Goal: Information Seeking & Learning: Learn about a topic

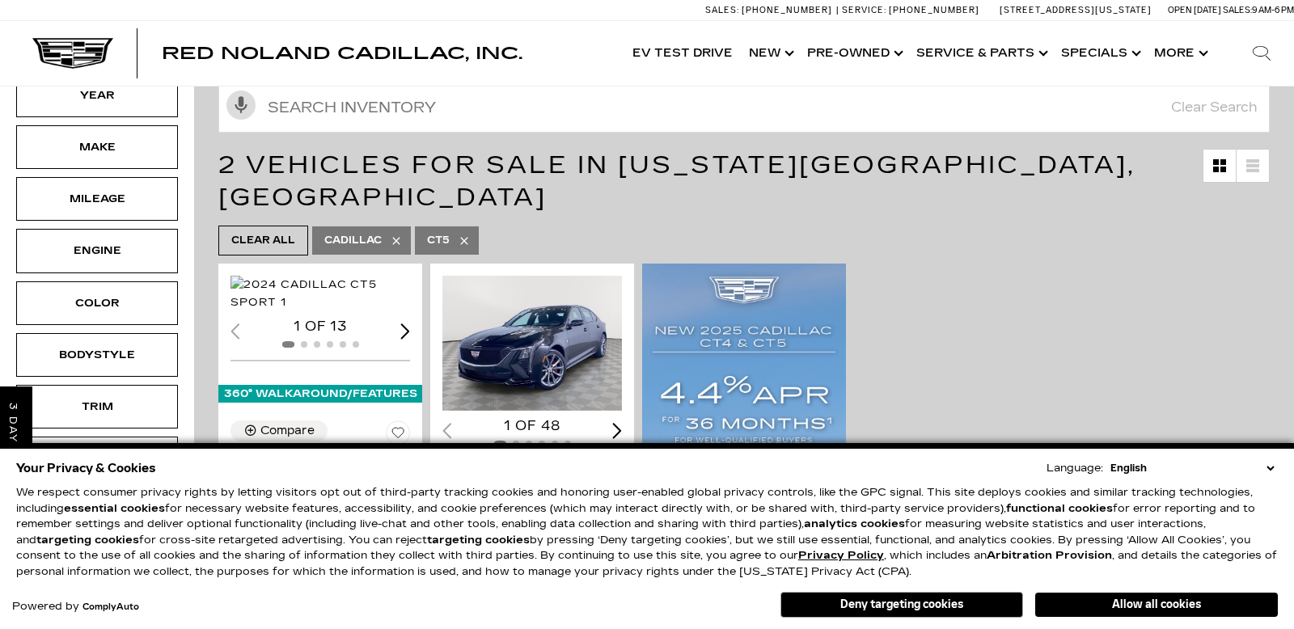
scroll to position [188, 0]
click at [400, 338] on div "Next slide" at bounding box center [405, 330] width 10 height 15
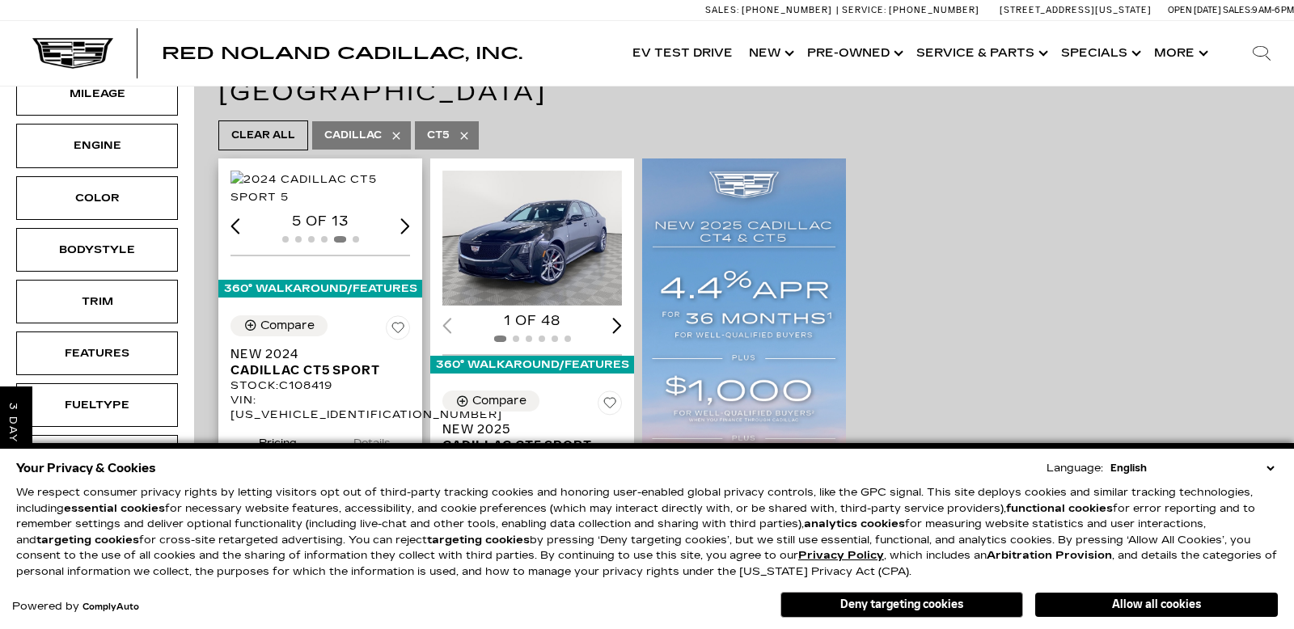
scroll to position [303, 0]
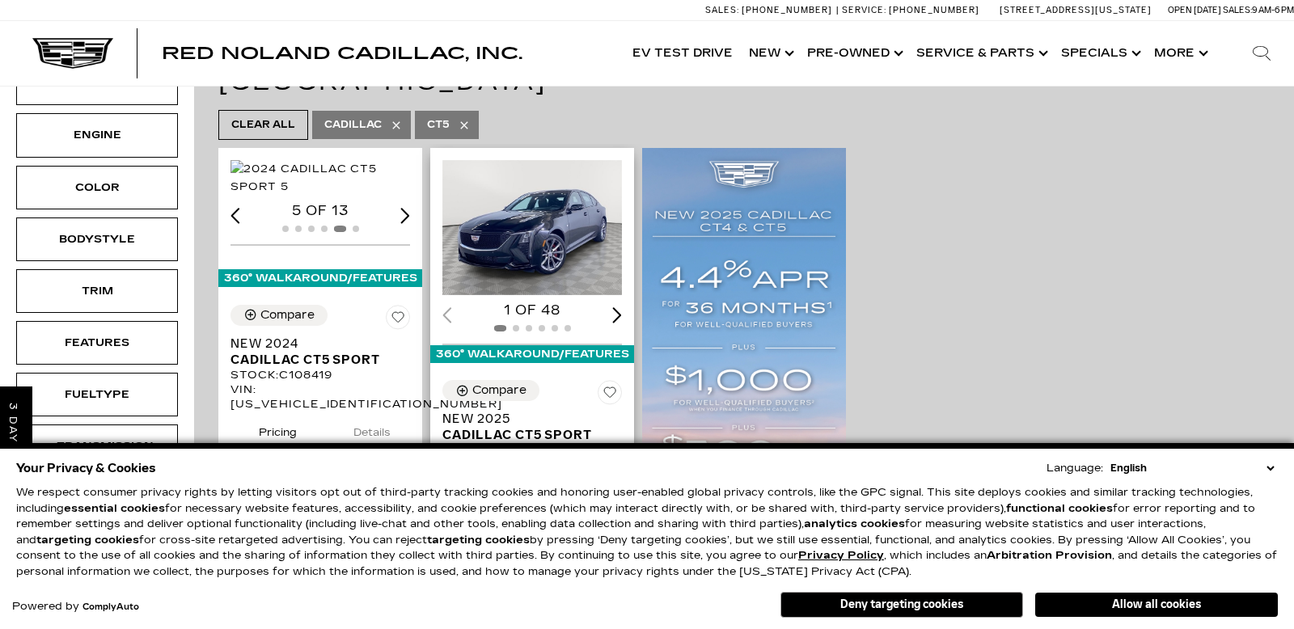
click at [619, 307] on div "Next slide" at bounding box center [617, 314] width 10 height 15
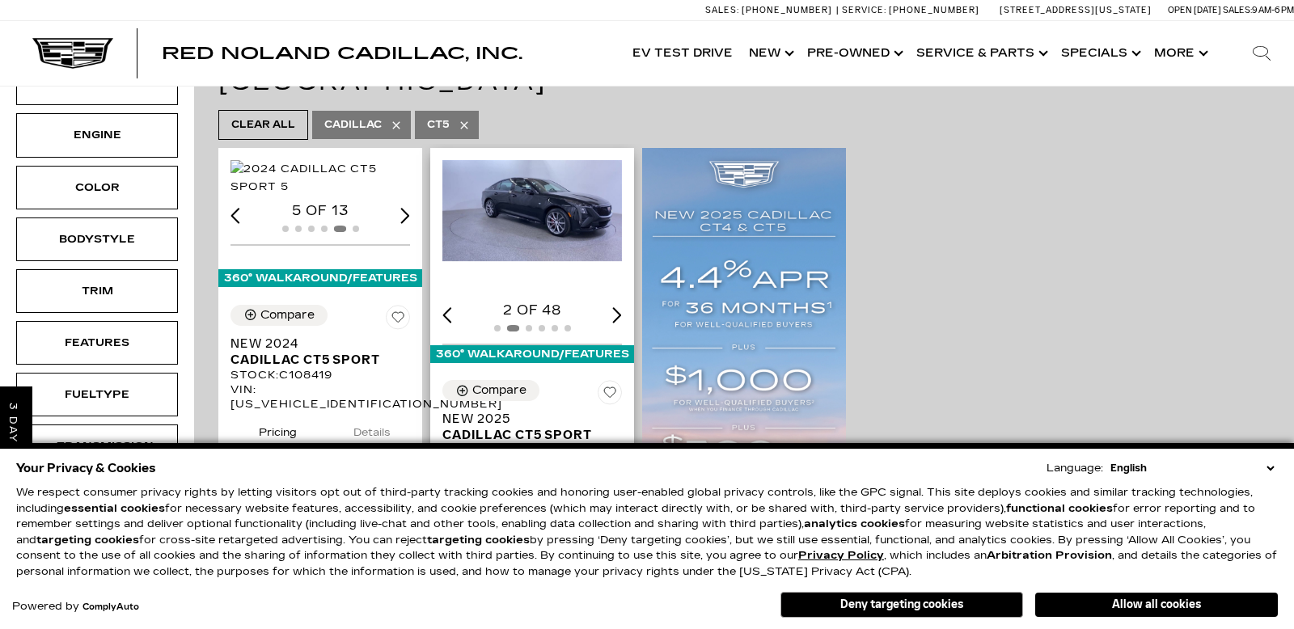
click at [619, 307] on div "Next slide" at bounding box center [617, 314] width 10 height 15
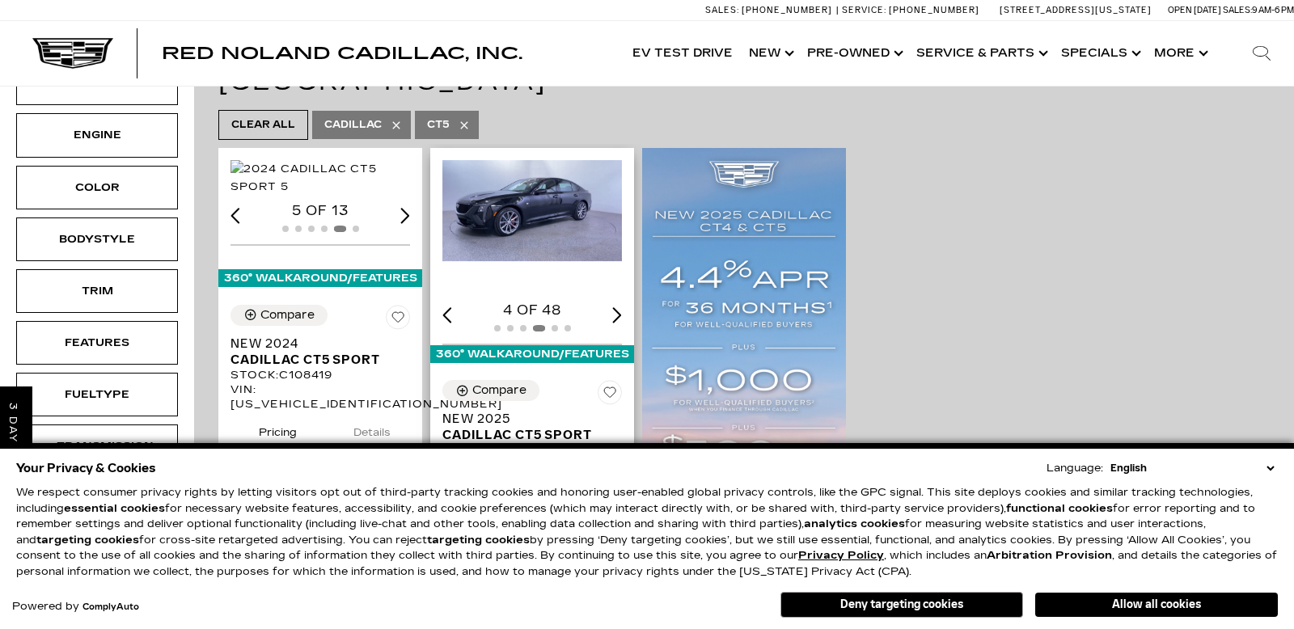
click at [619, 307] on div "Next slide" at bounding box center [617, 314] width 10 height 15
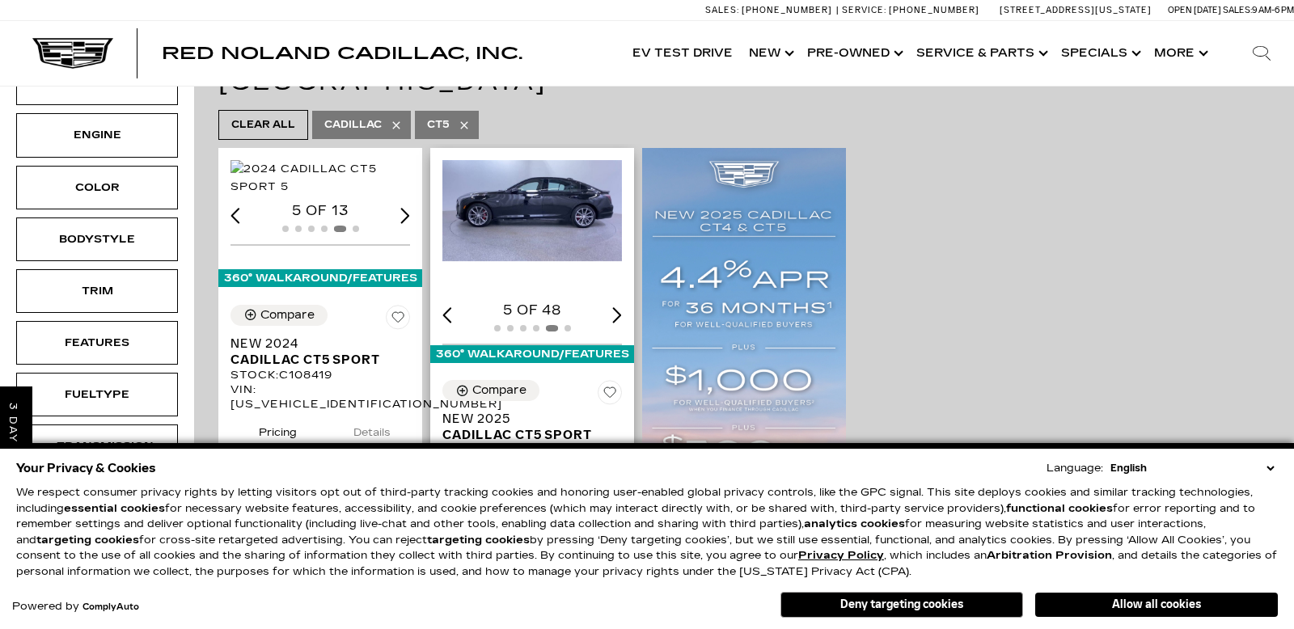
click at [619, 307] on div "Next slide" at bounding box center [617, 314] width 10 height 15
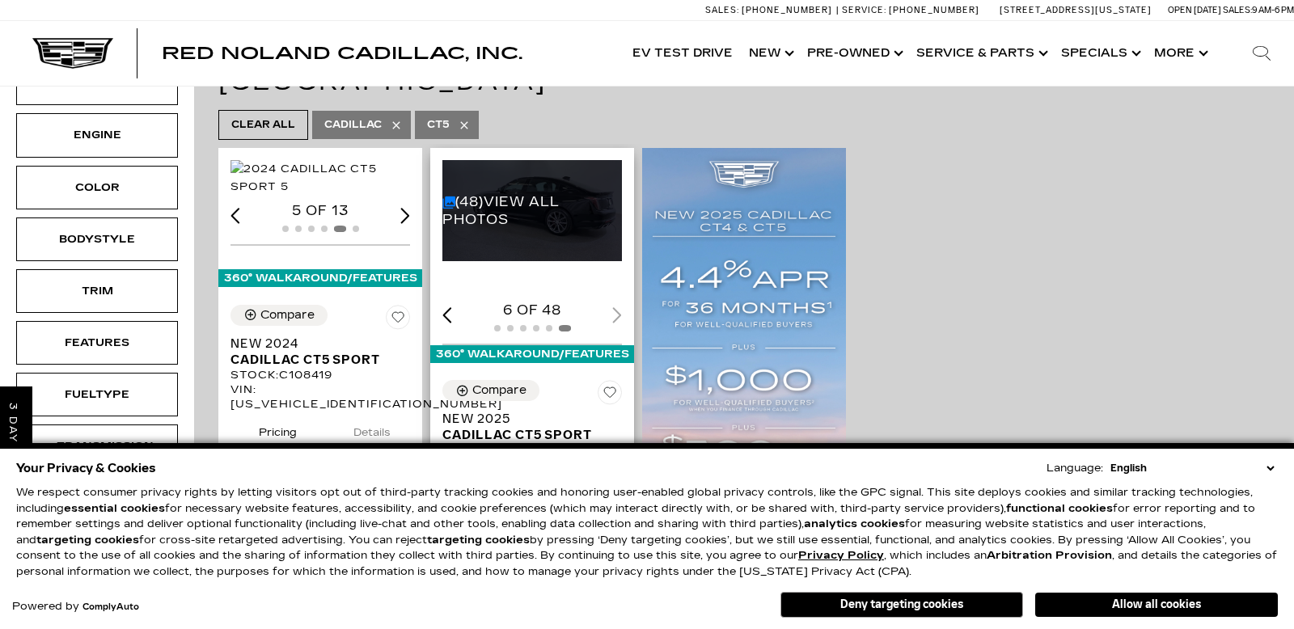
click at [619, 302] on div "6 of 48" at bounding box center [532, 311] width 180 height 18
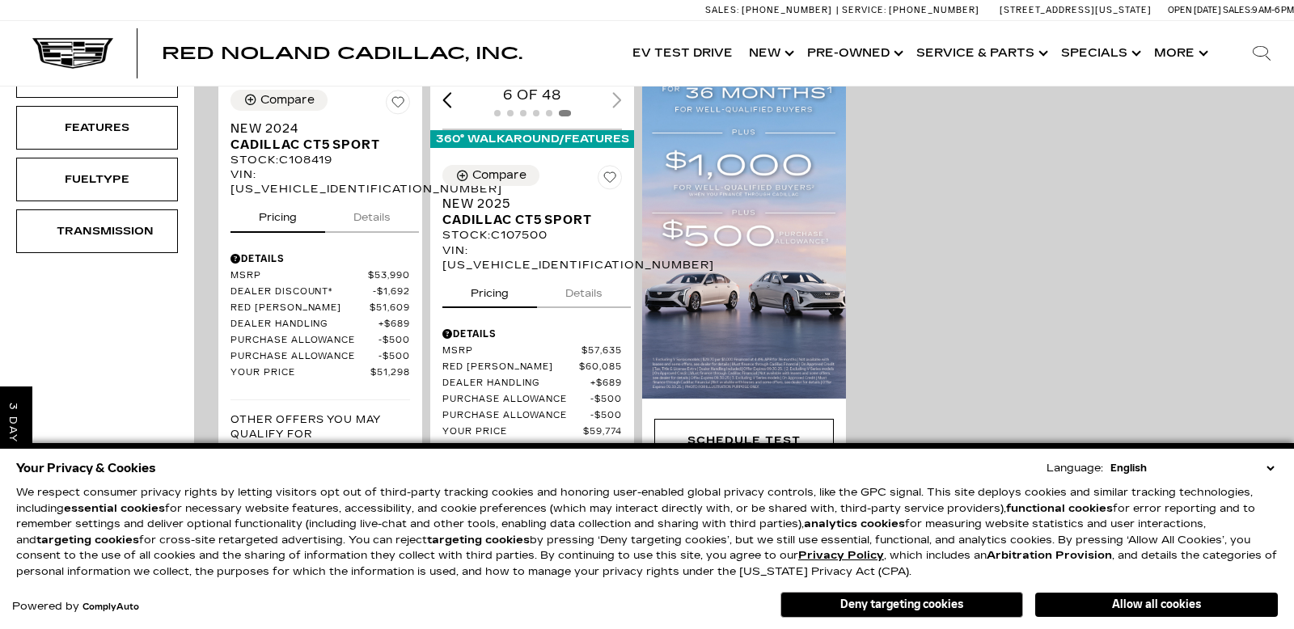
scroll to position [0, 0]
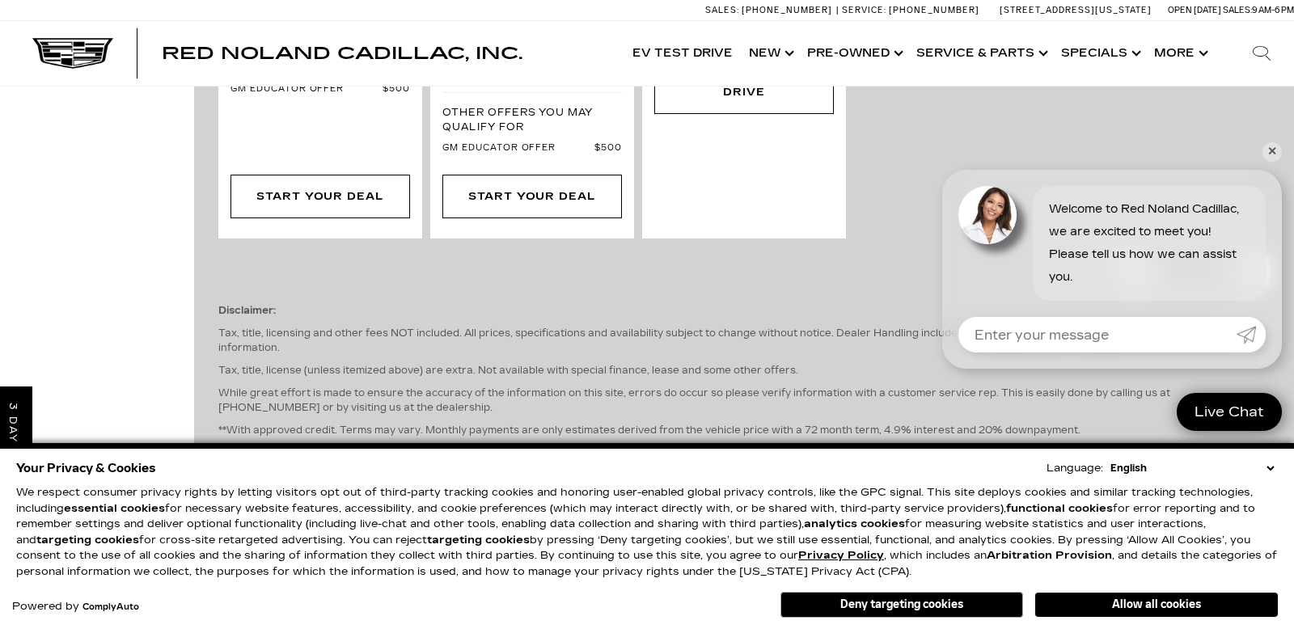
scroll to position [864, 0]
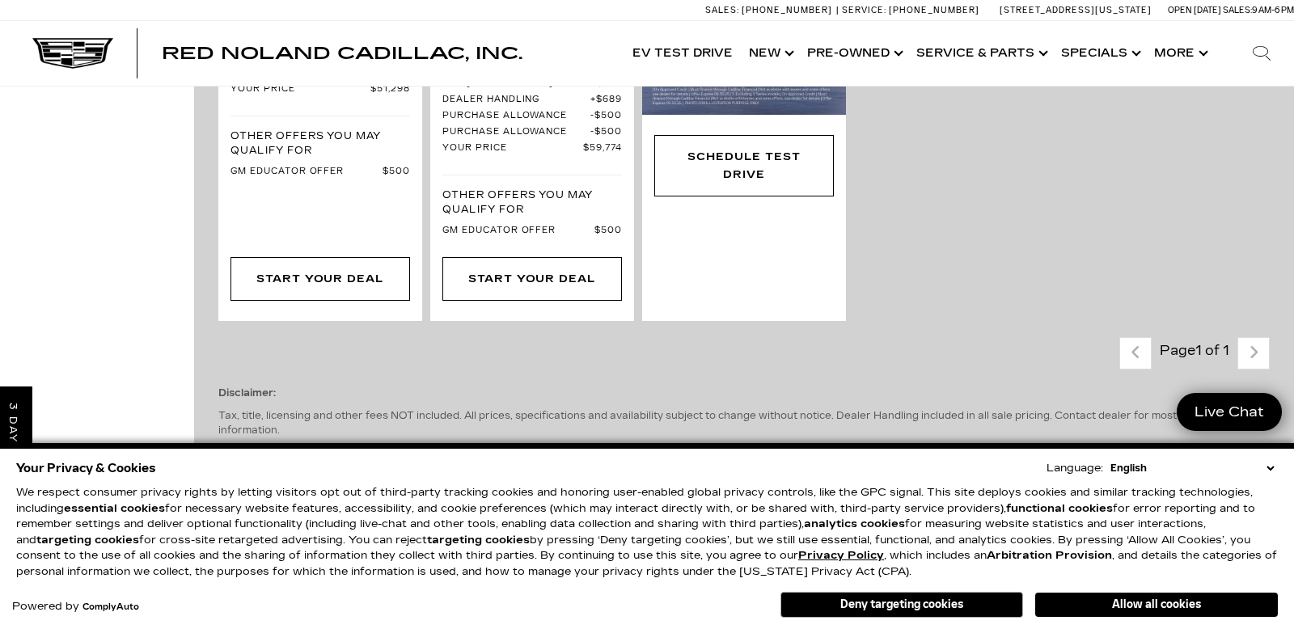
scroll to position [781, 0]
